Goal: Find specific page/section: Find specific page/section

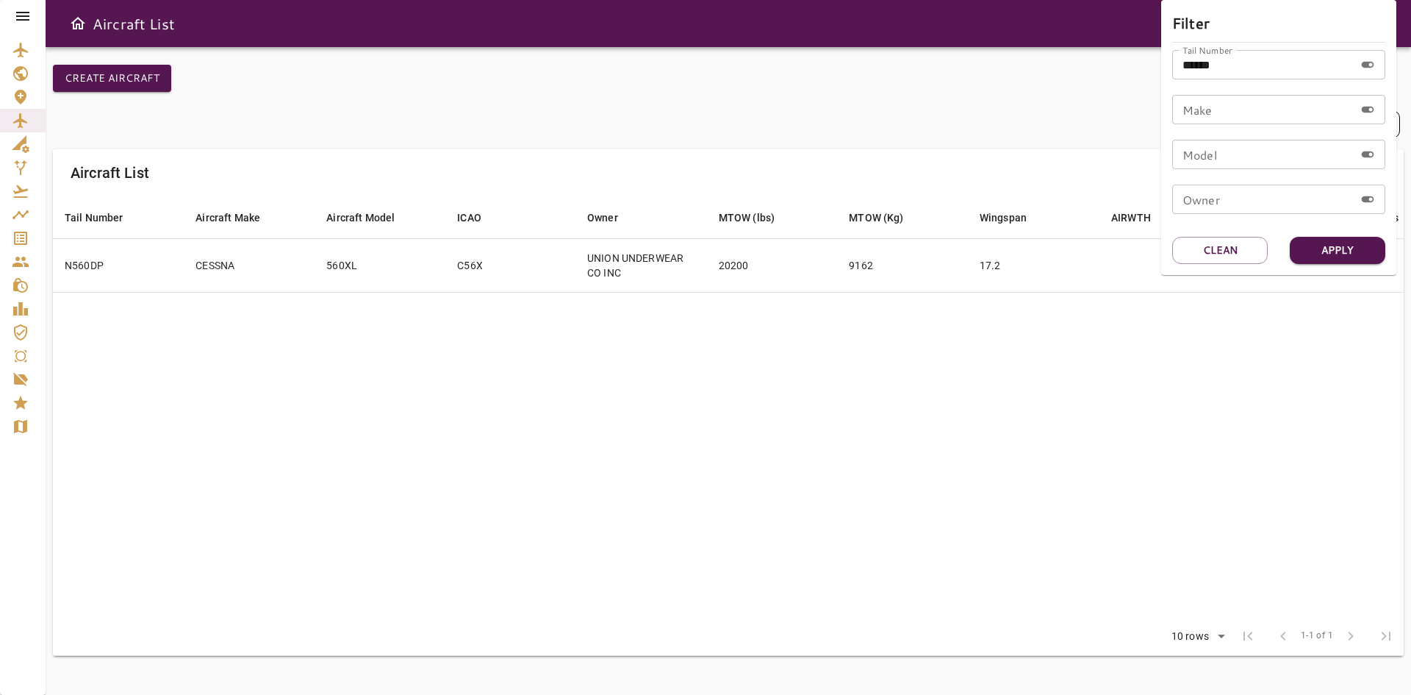
click at [12, 238] on div at bounding box center [705, 347] width 1411 height 695
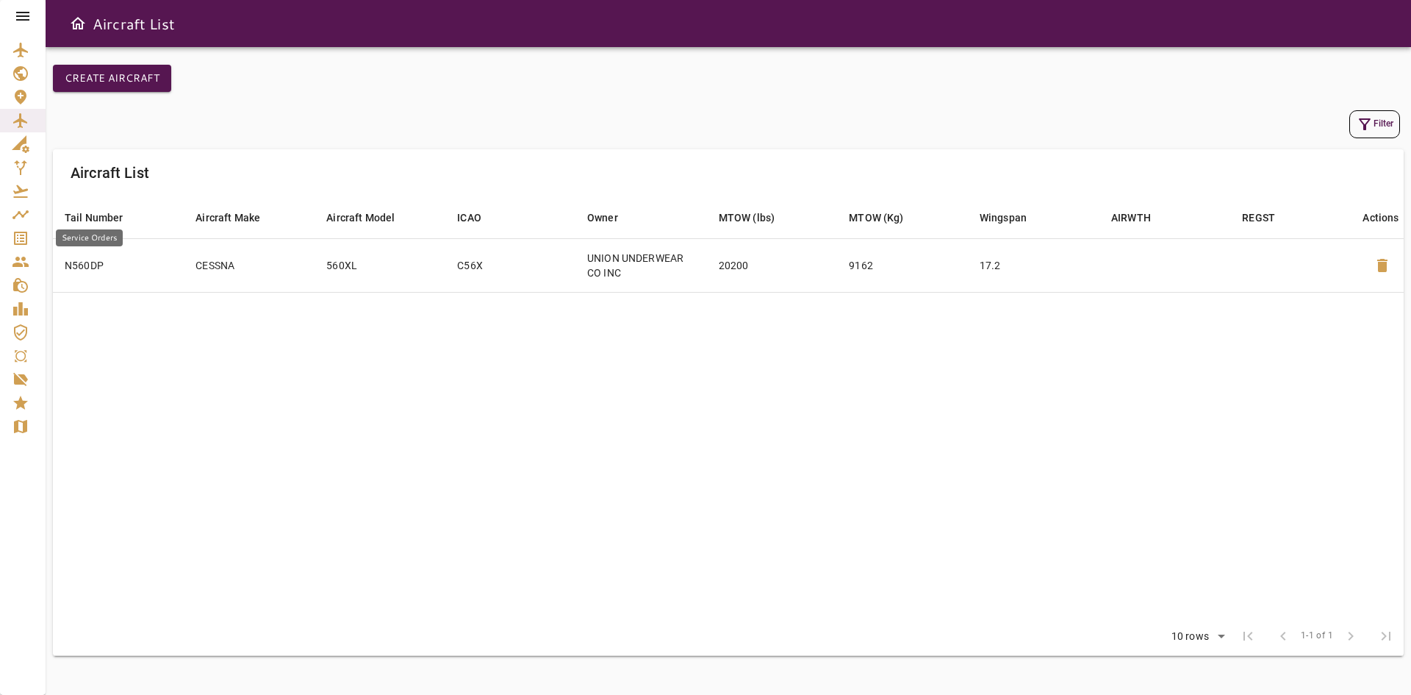
click at [18, 241] on icon "Service Orders" at bounding box center [20, 238] width 13 height 13
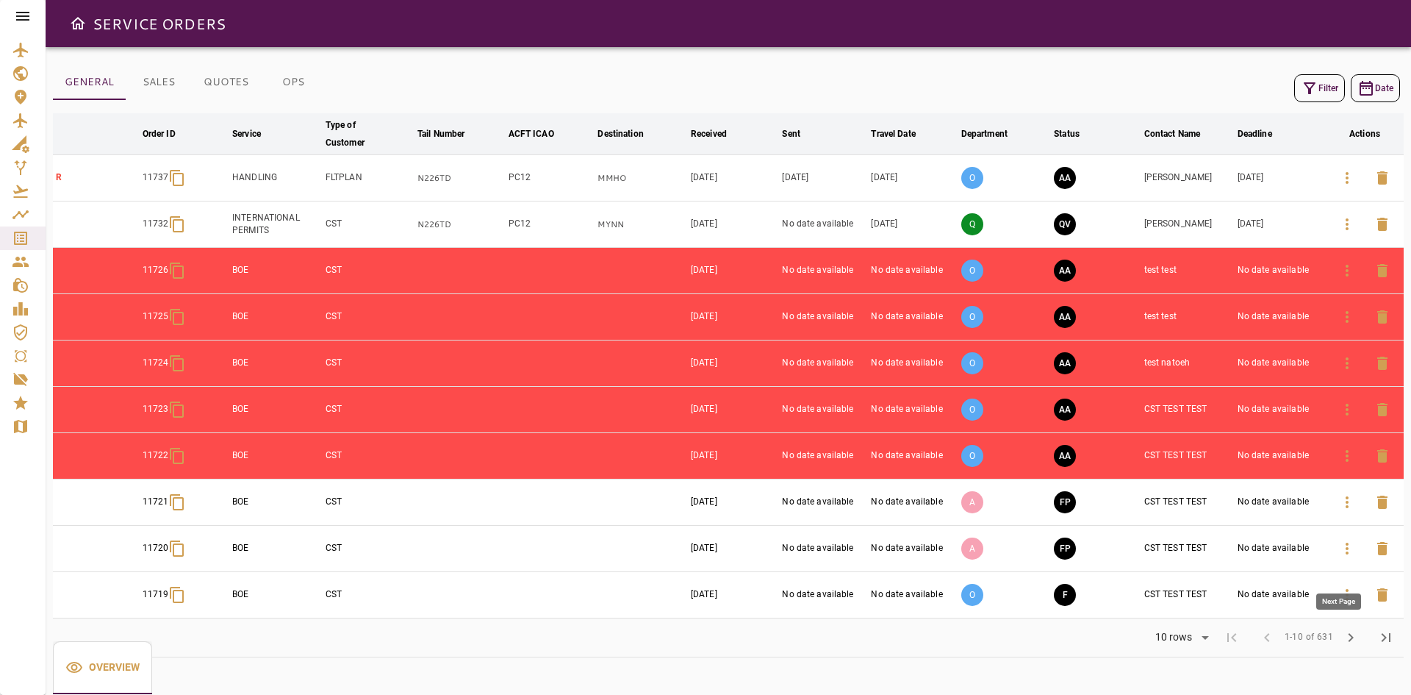
click at [1347, 639] on span "chevron_right" at bounding box center [1351, 637] width 18 height 18
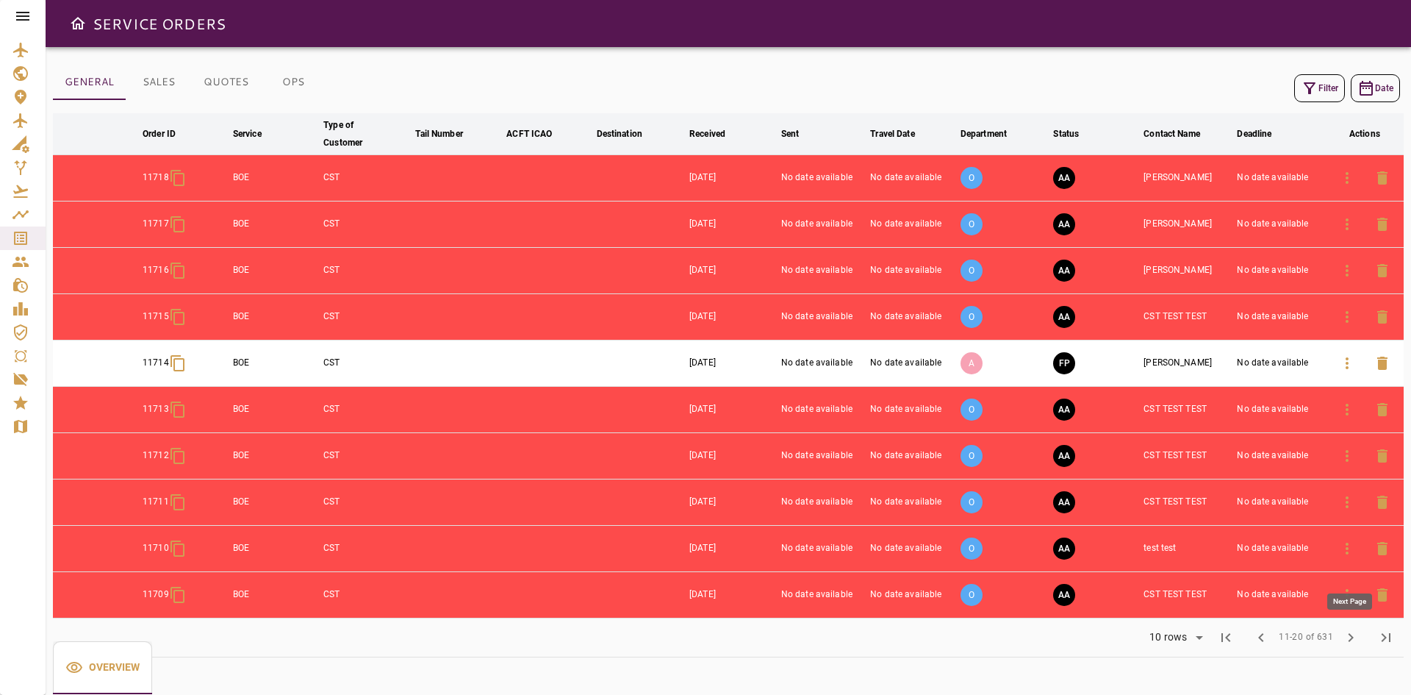
click at [1347, 639] on span "chevron_right" at bounding box center [1351, 637] width 18 height 18
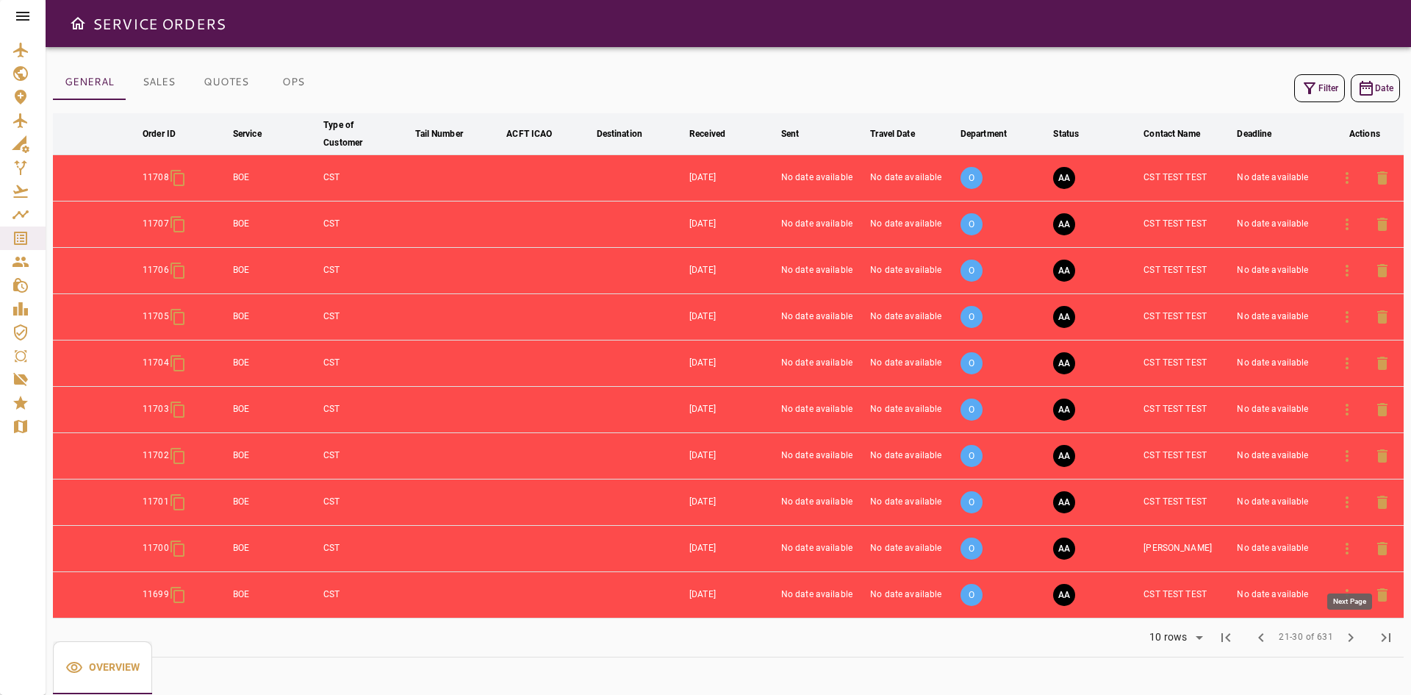
click at [1347, 639] on span "chevron_right" at bounding box center [1351, 637] width 18 height 18
click at [1348, 640] on span "chevron_right" at bounding box center [1351, 637] width 18 height 18
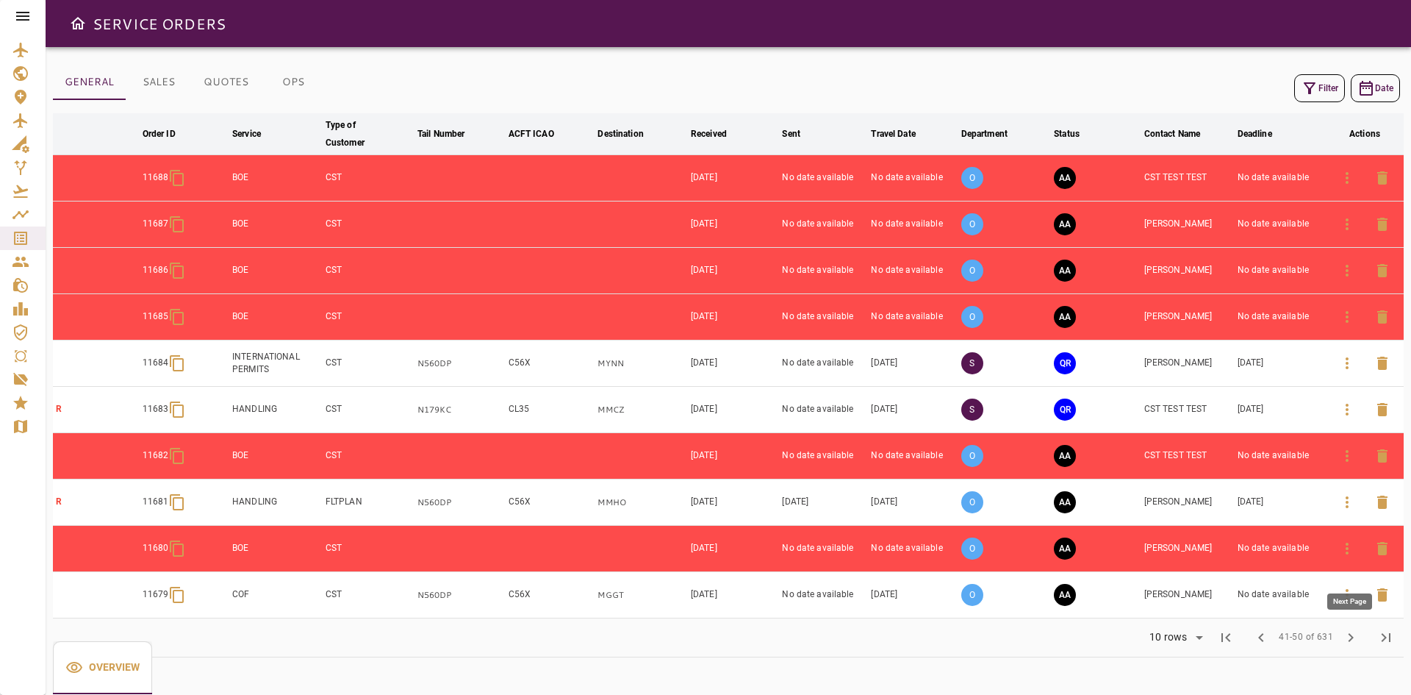
click at [1348, 640] on span "chevron_right" at bounding box center [1351, 637] width 18 height 18
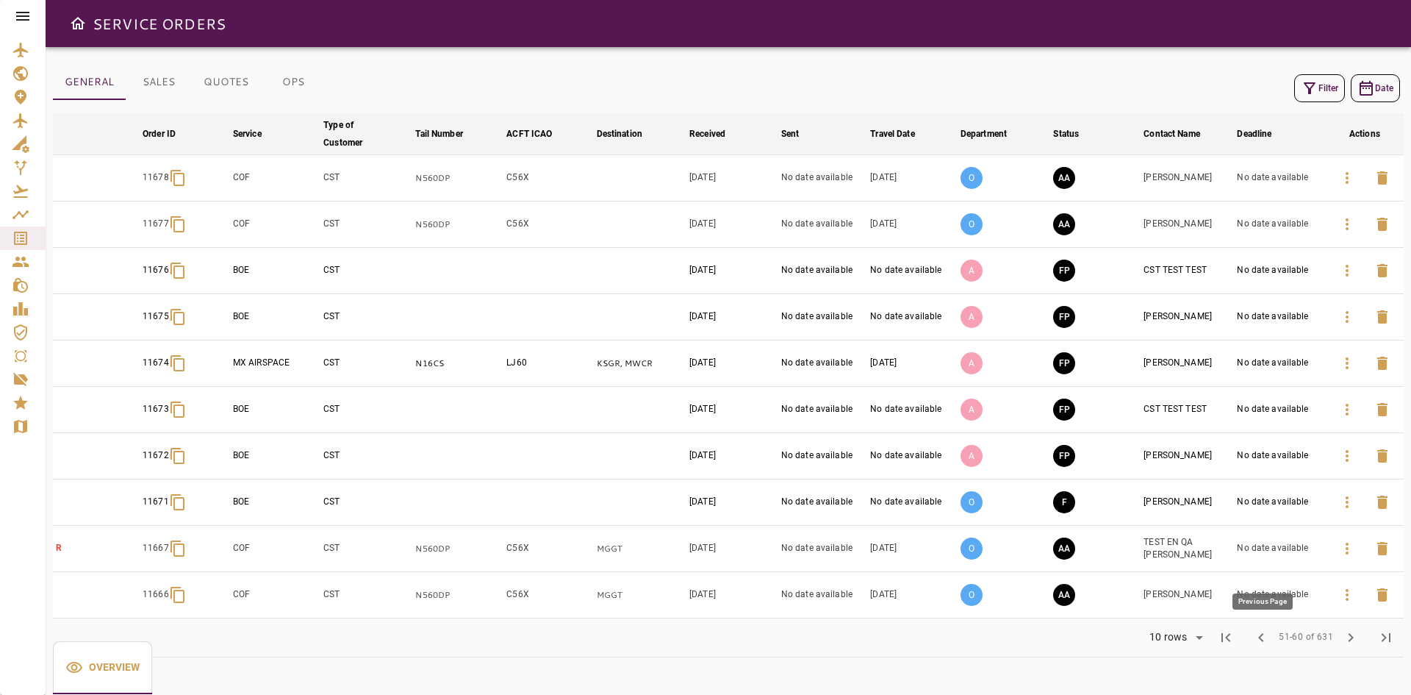
click at [1260, 642] on span "chevron_left" at bounding box center [1261, 637] width 18 height 18
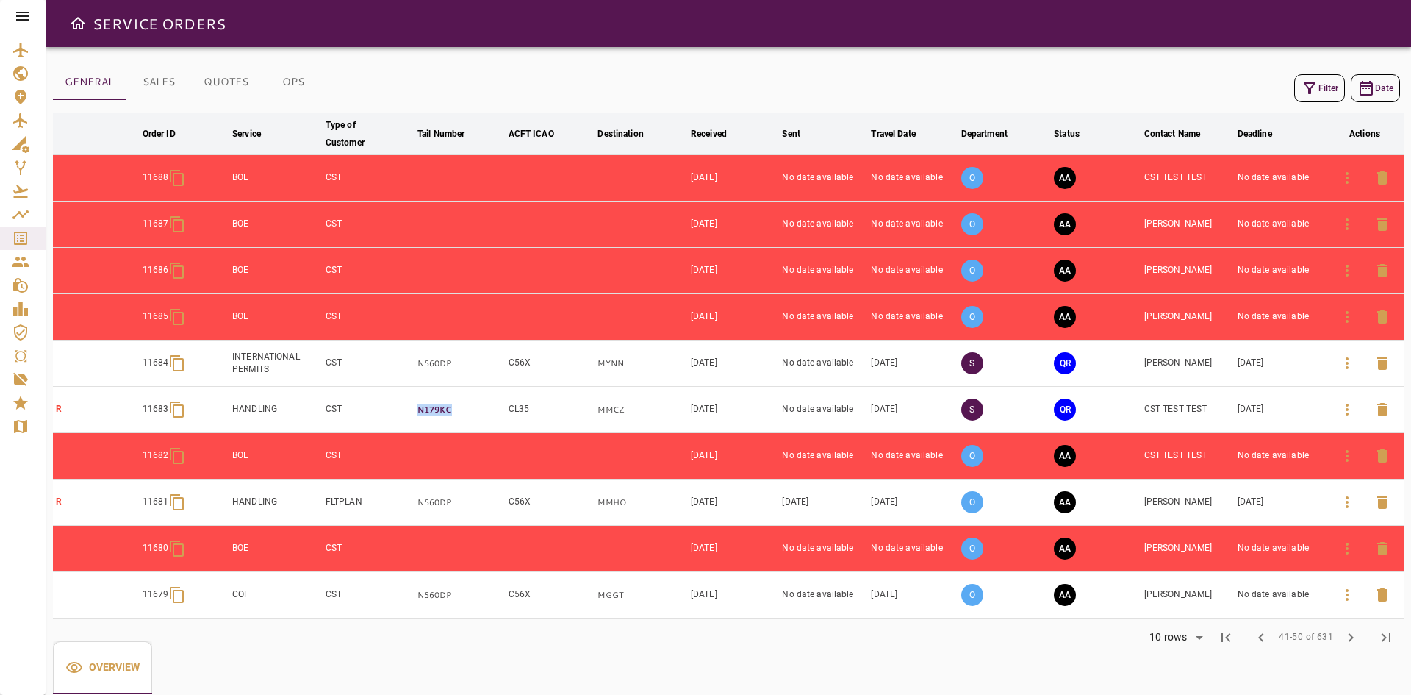
drag, startPoint x: 454, startPoint y: 412, endPoint x: 420, endPoint y: 410, distance: 34.6
click at [420, 410] on p "N179KC" at bounding box center [459, 409] width 85 height 12
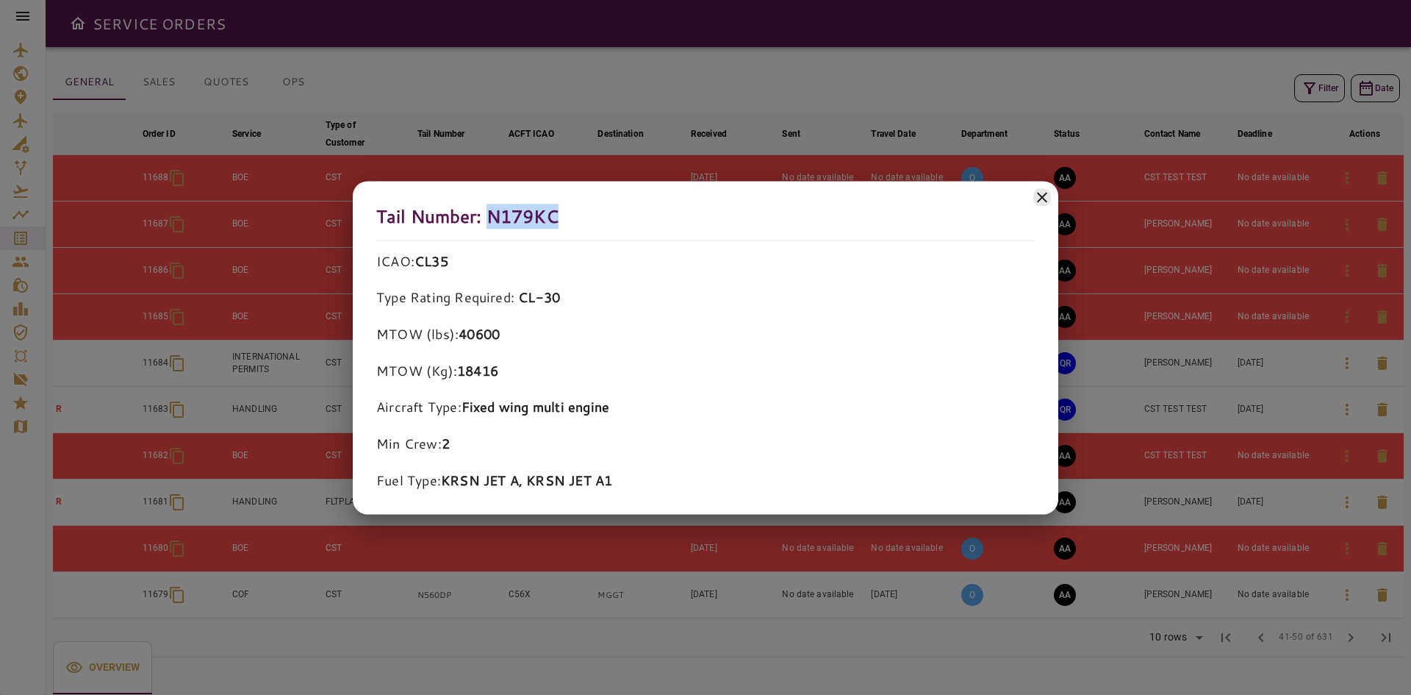
drag, startPoint x: 558, startPoint y: 211, endPoint x: 488, endPoint y: 213, distance: 69.9
click at [488, 213] on h5 "Tail Number: N179KC" at bounding box center [705, 221] width 658 height 35
copy h5 "N179KC"
click at [1039, 205] on icon at bounding box center [1042, 197] width 18 height 18
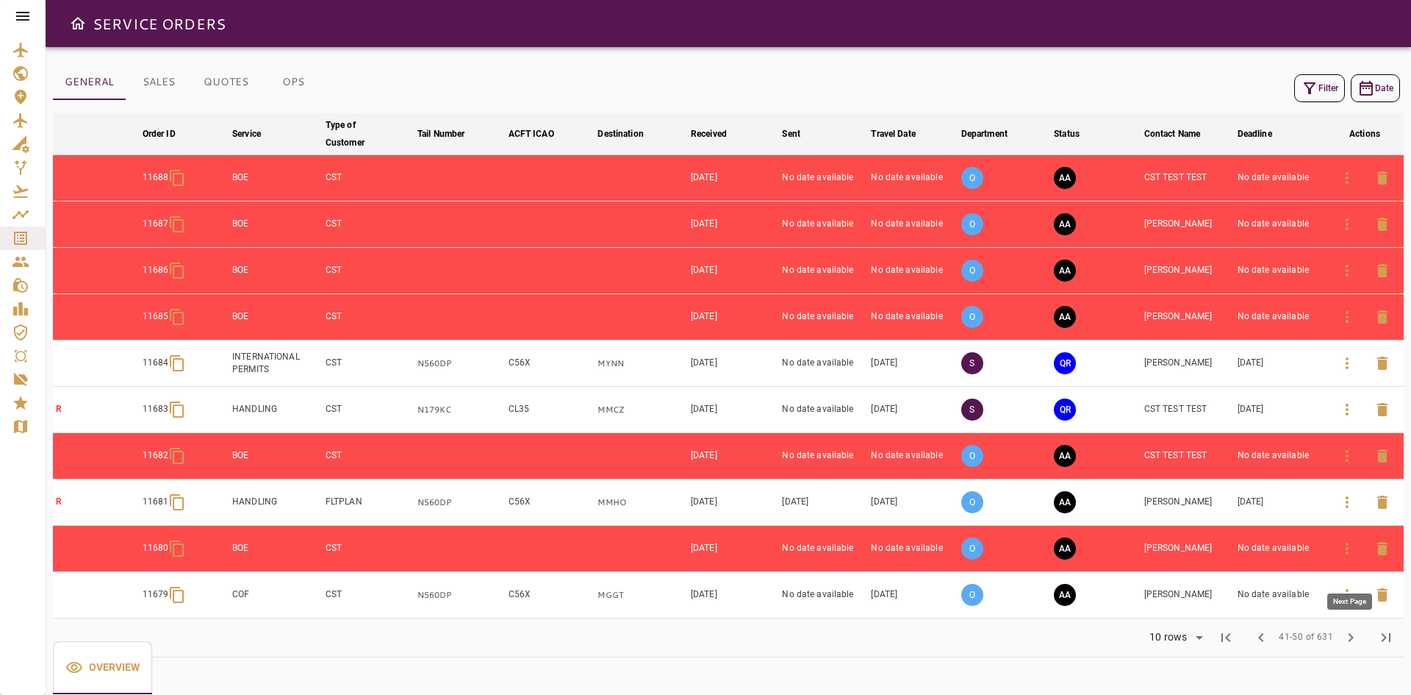
click at [1343, 636] on span "chevron_right" at bounding box center [1351, 637] width 18 height 18
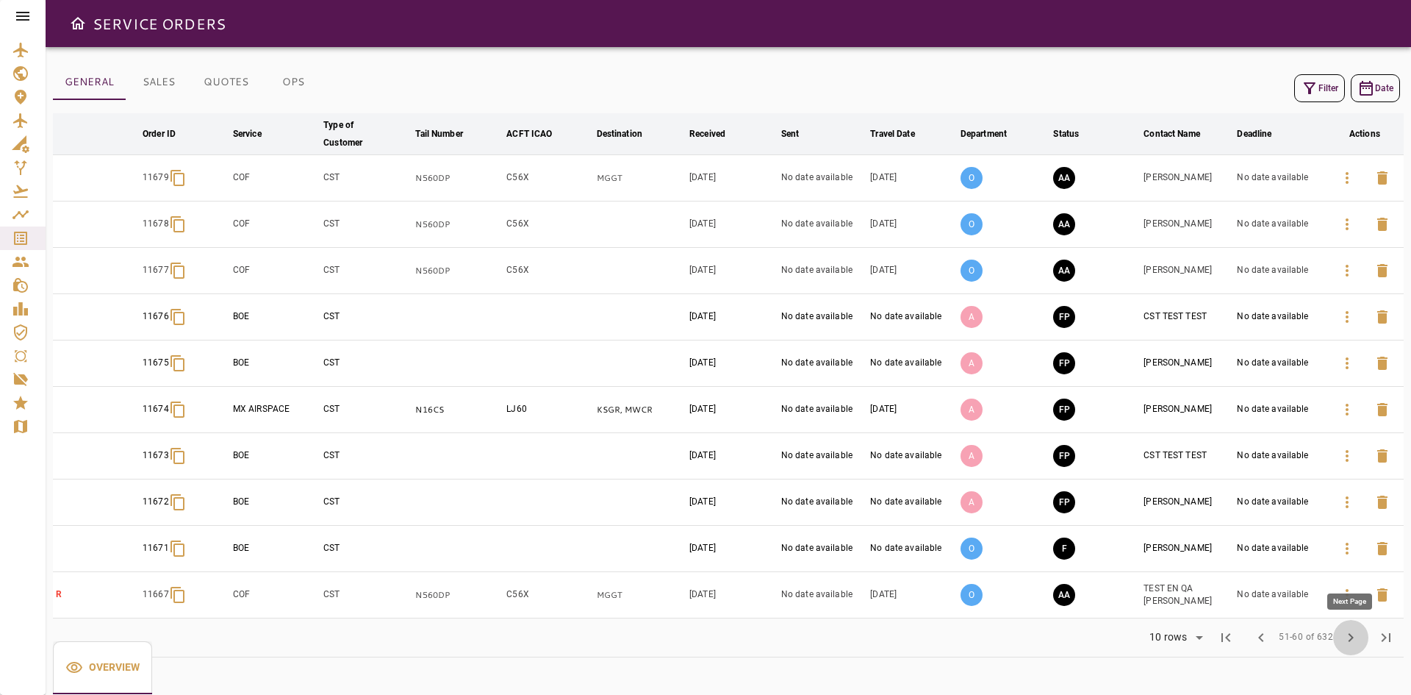
click at [1348, 638] on span "chevron_right" at bounding box center [1351, 637] width 18 height 18
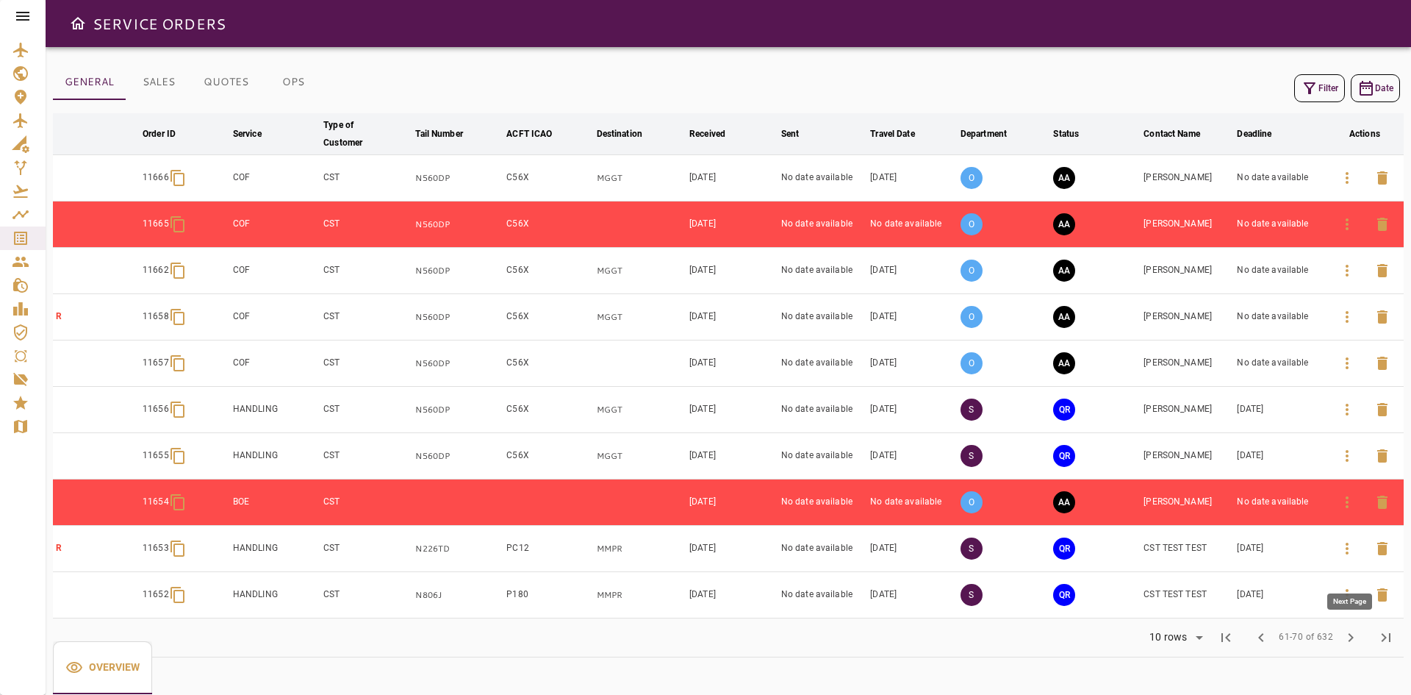
click at [1347, 638] on span "chevron_right" at bounding box center [1351, 637] width 18 height 18
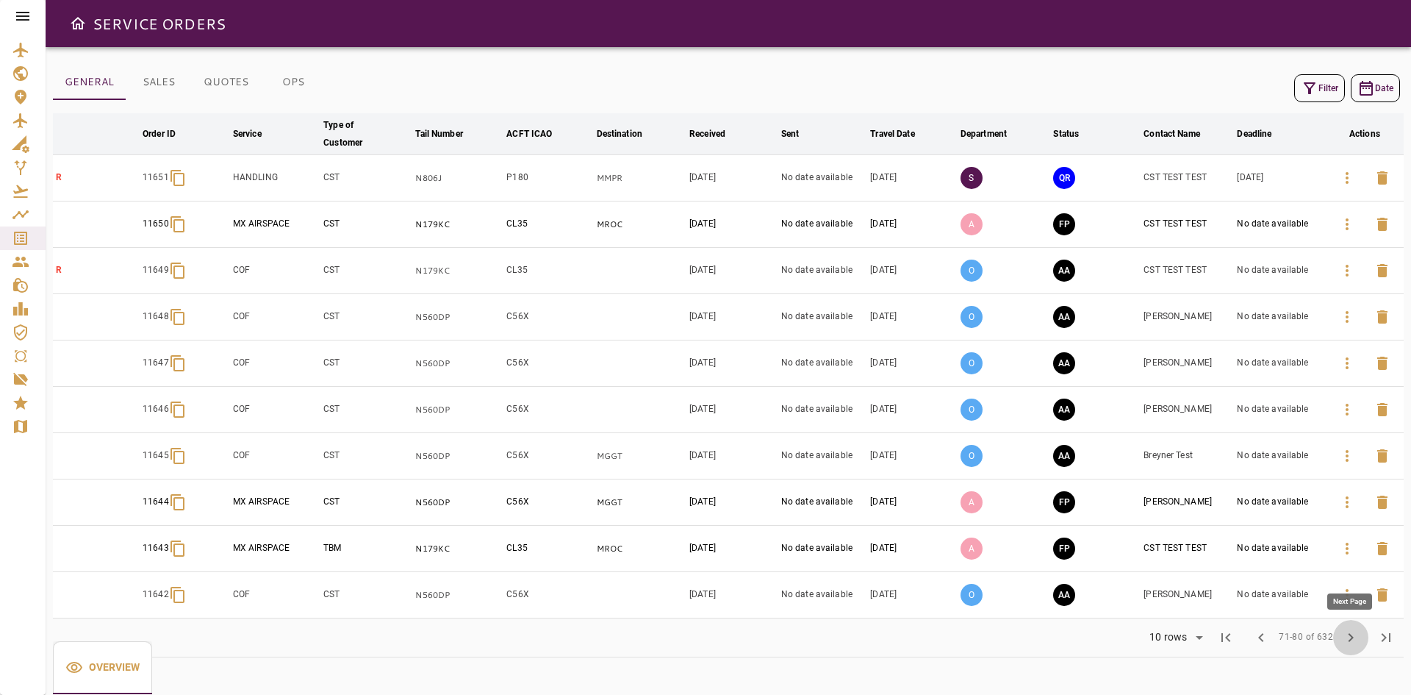
click at [1347, 639] on span "chevron_right" at bounding box center [1351, 637] width 18 height 18
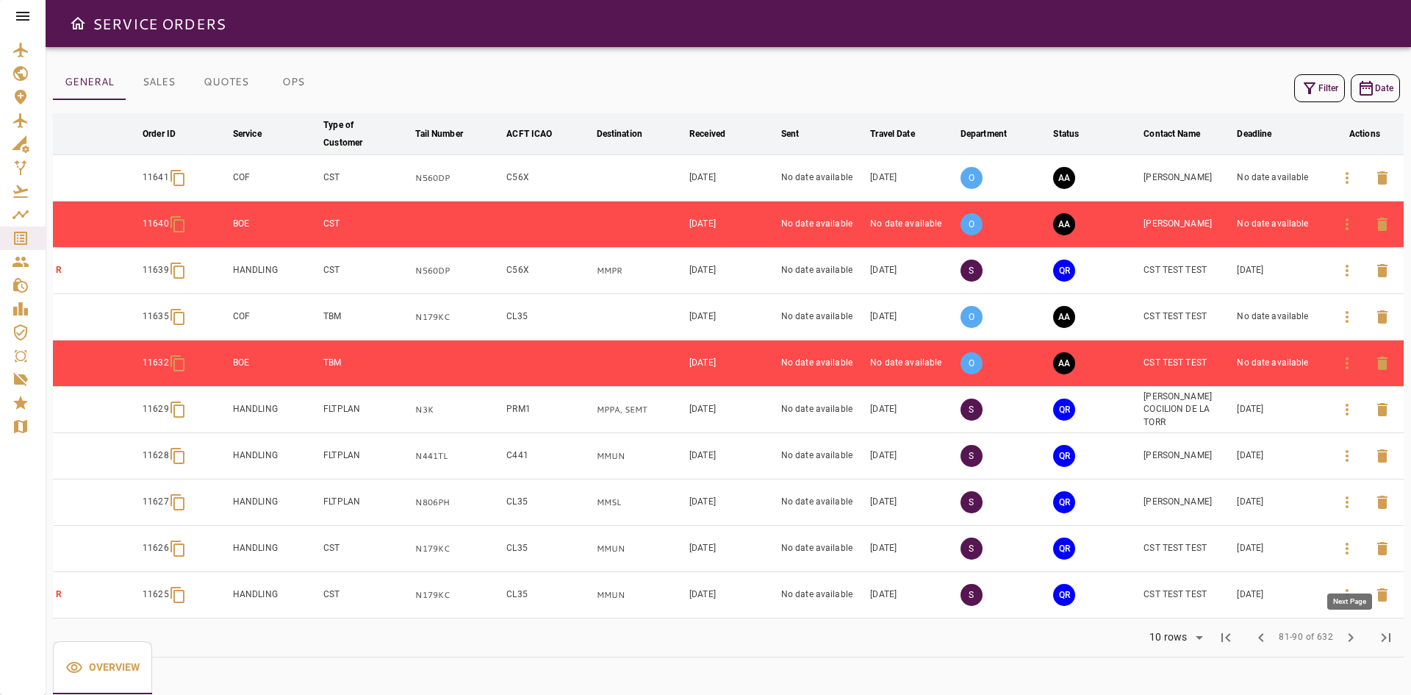
click at [1351, 641] on span "chevron_right" at bounding box center [1351, 637] width 18 height 18
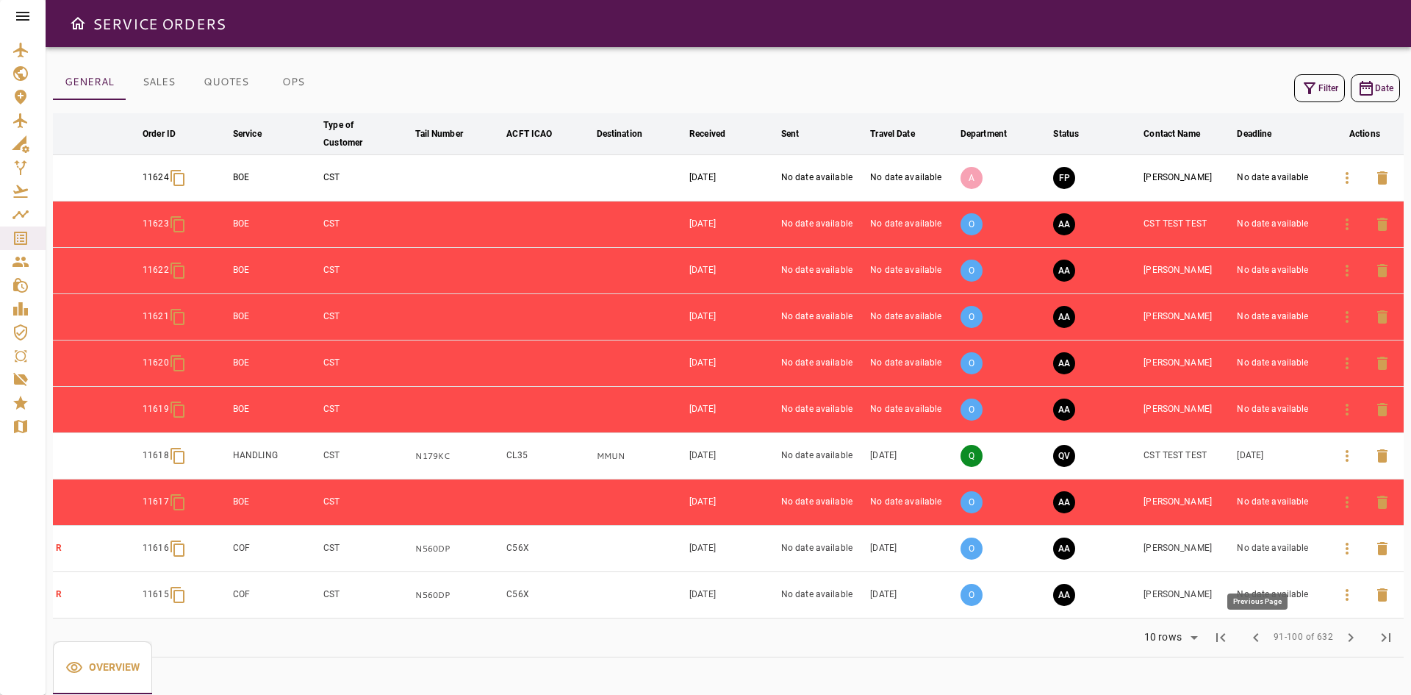
click at [1263, 640] on span "chevron_left" at bounding box center [1256, 637] width 18 height 18
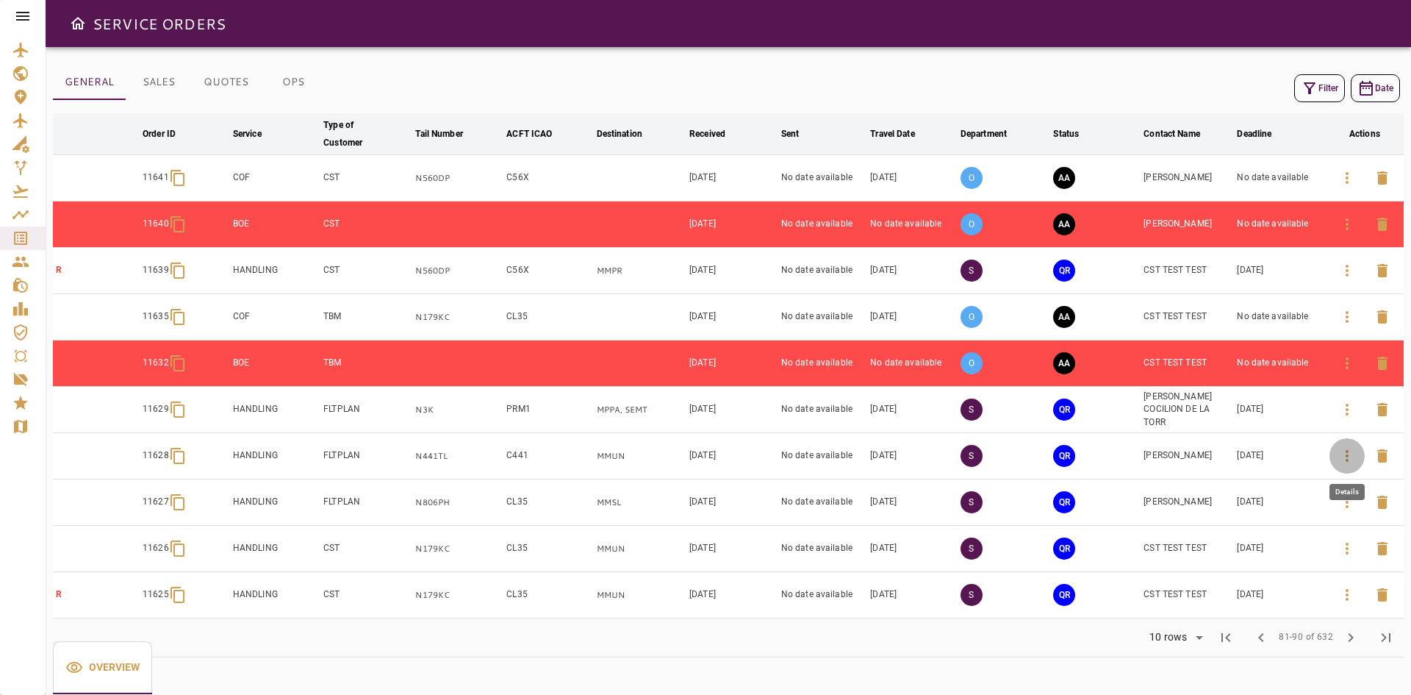
click at [1350, 456] on icon "button" at bounding box center [1347, 456] width 18 height 18
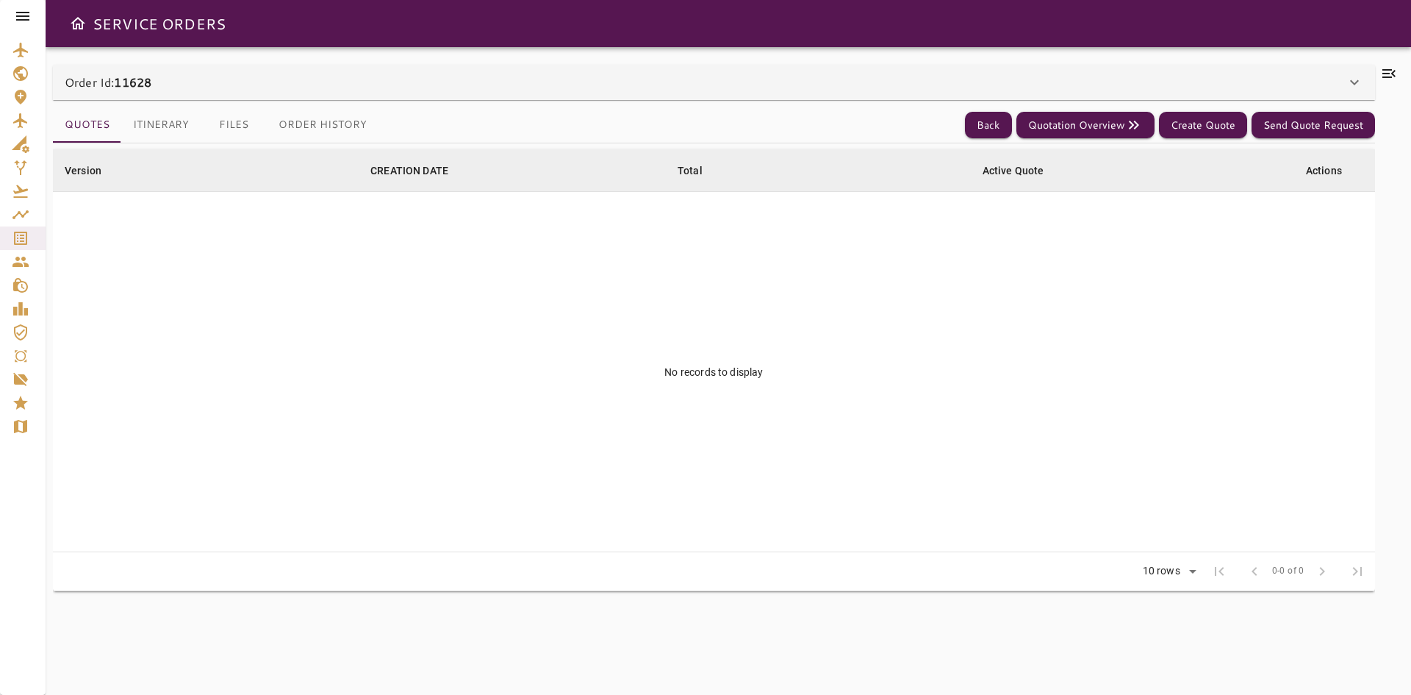
click at [163, 84] on div "Order Id: 11628" at bounding box center [705, 82] width 1281 height 18
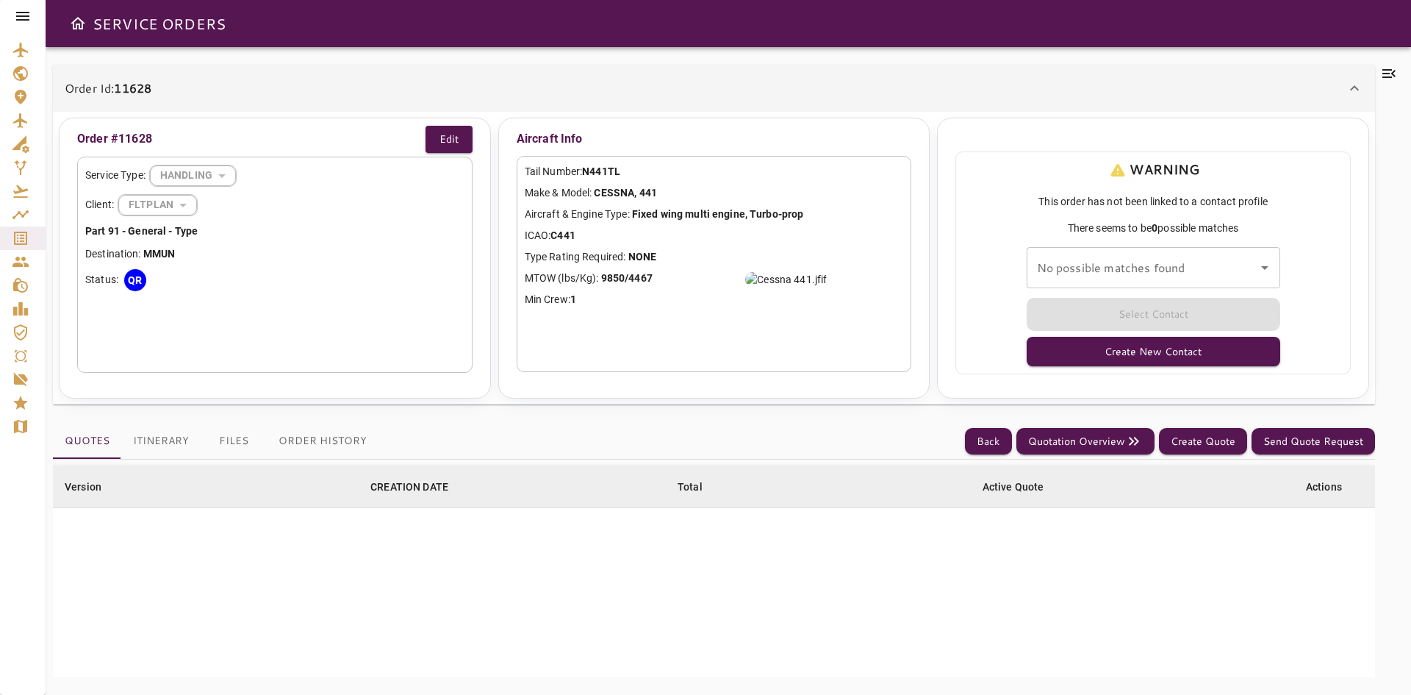
click at [210, 96] on div "Order Id: 11628" at bounding box center [705, 88] width 1281 height 18
